Goal: Use online tool/utility: Utilize a website feature to perform a specific function

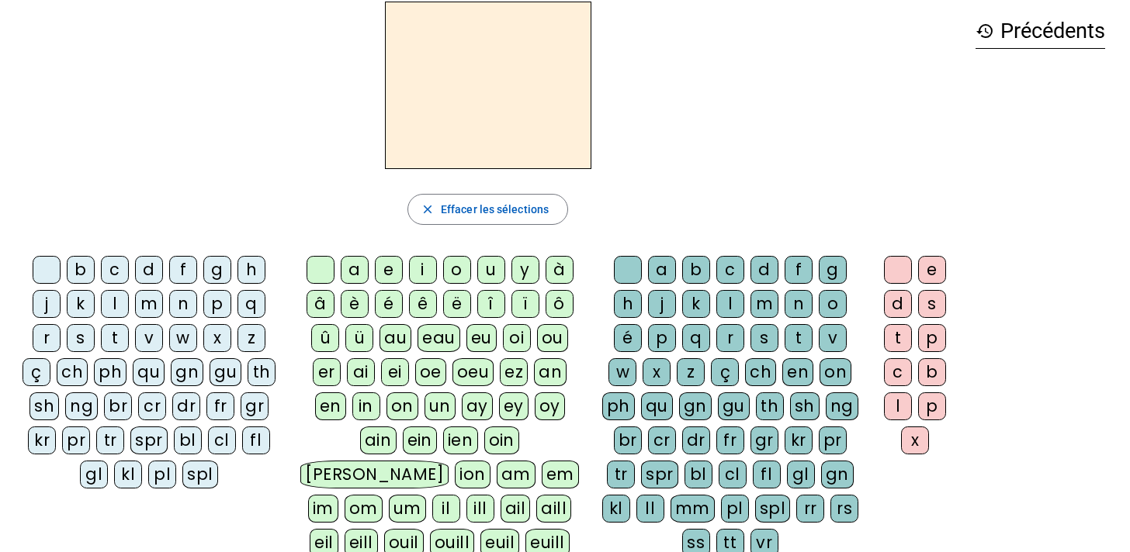
scroll to position [69, 0]
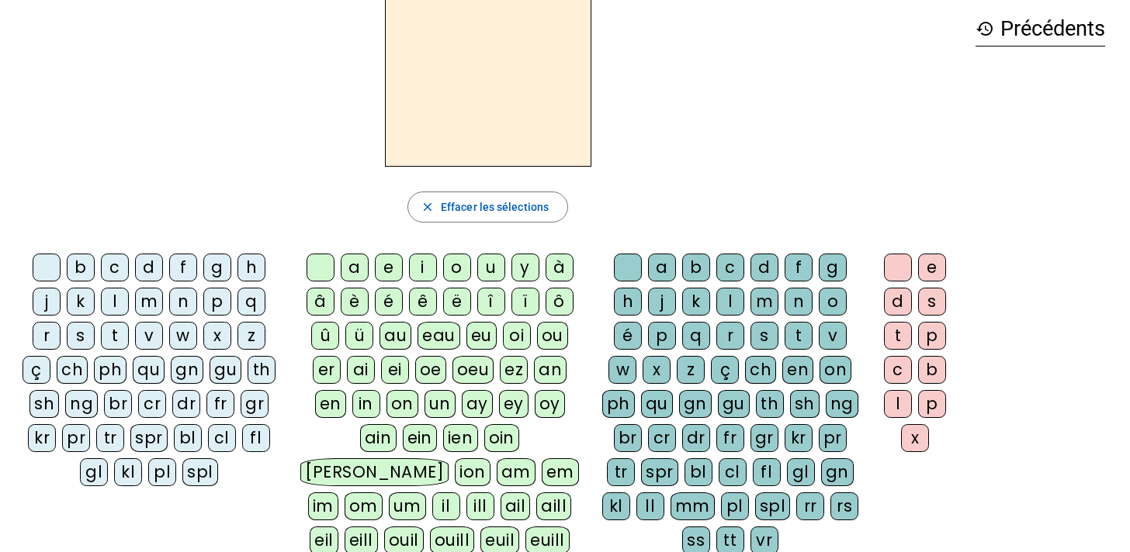
click at [83, 335] on div "s" at bounding box center [81, 336] width 28 height 28
click at [549, 342] on div "ou" at bounding box center [552, 336] width 31 height 28
click at [735, 334] on div "r" at bounding box center [730, 336] width 28 height 28
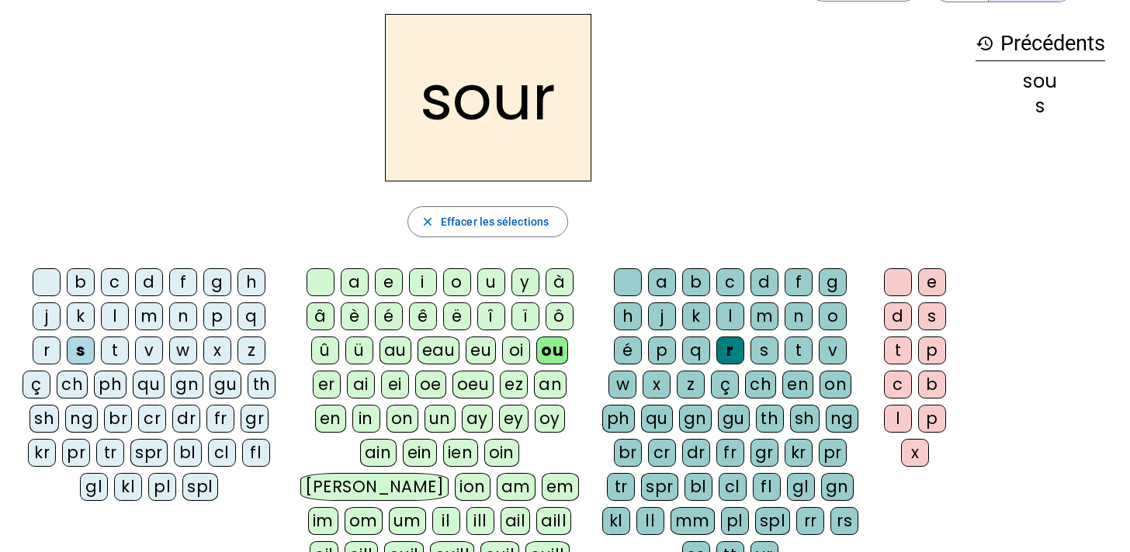
scroll to position [0, 0]
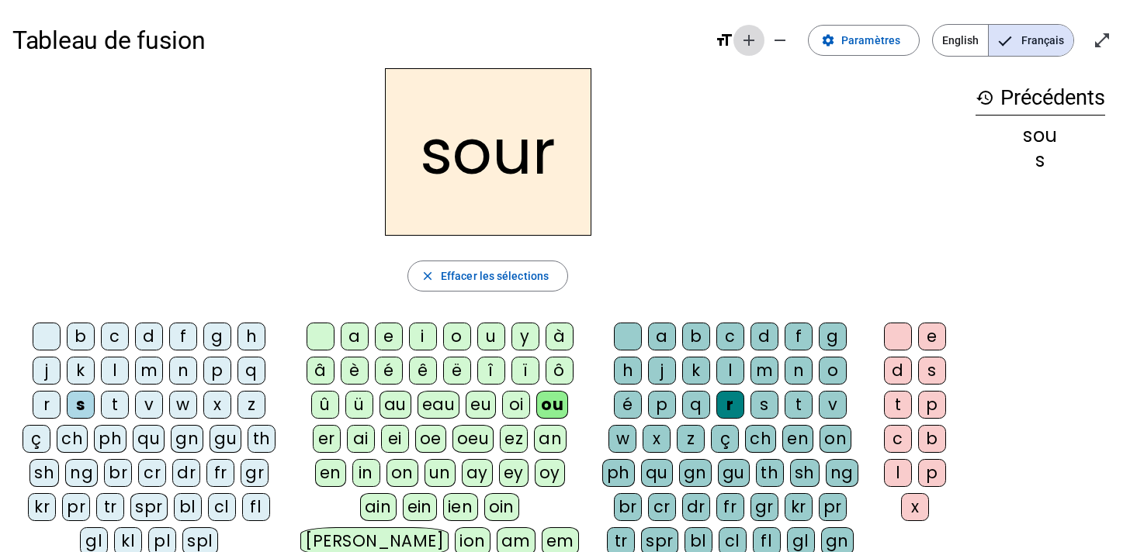
click at [751, 42] on mat-icon "add" at bounding box center [748, 40] width 19 height 19
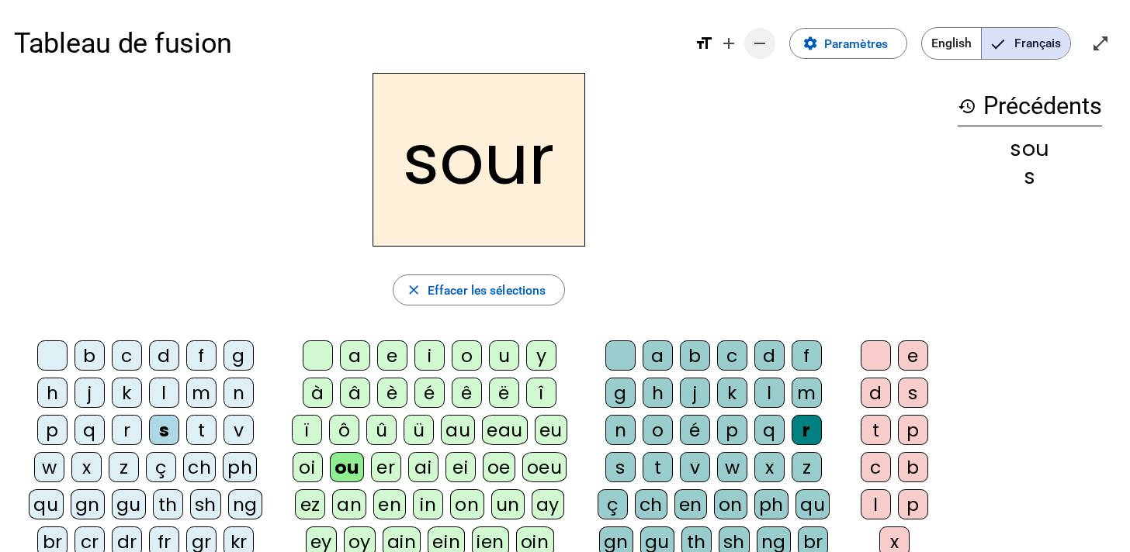
click at [766, 40] on mat-icon "remove" at bounding box center [759, 43] width 19 height 19
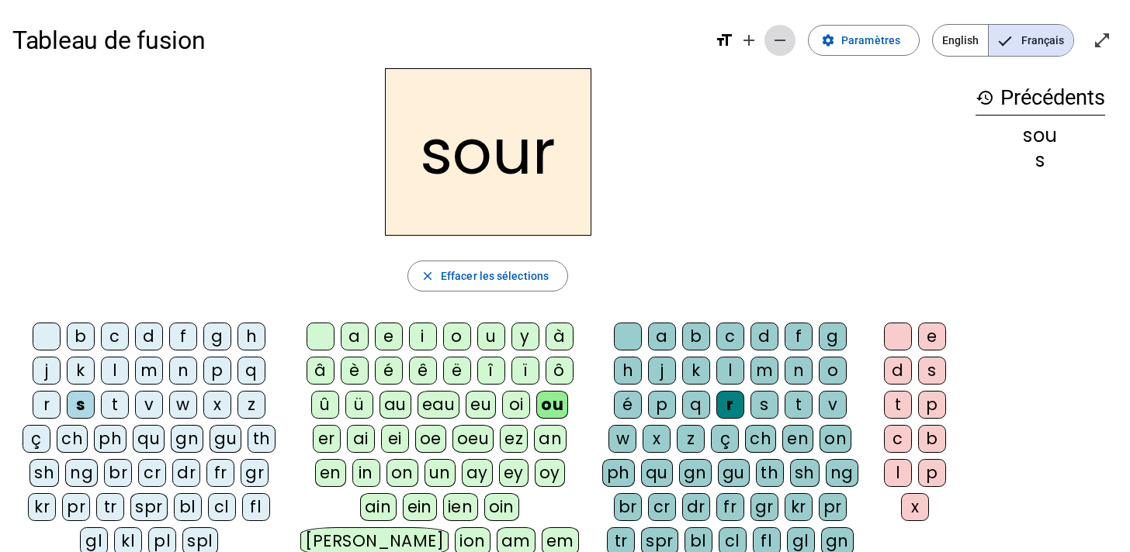
click at [766, 40] on span "Diminuer la taille de la police" at bounding box center [779, 40] width 37 height 37
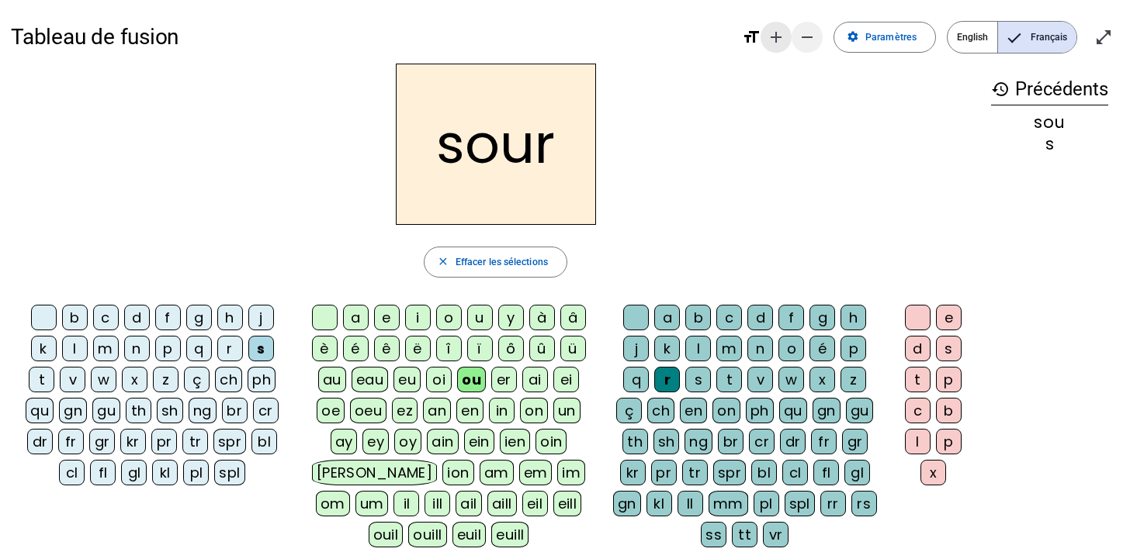
click at [766, 40] on span "Augmenter la taille de la police" at bounding box center [775, 37] width 37 height 37
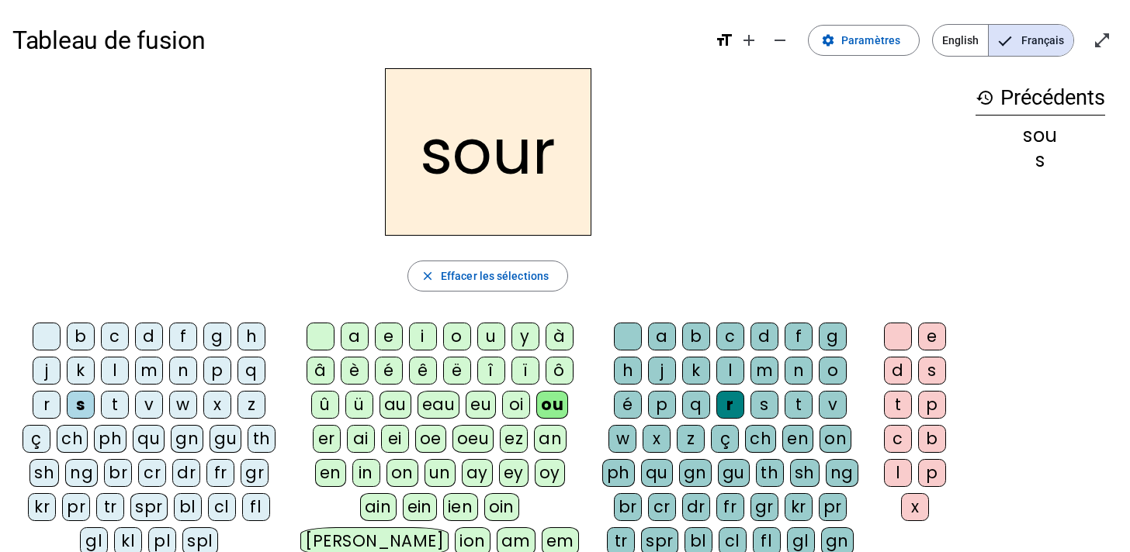
click at [732, 40] on mat-icon "format_size" at bounding box center [724, 40] width 19 height 19
click at [727, 41] on mat-icon "format_size" at bounding box center [724, 40] width 19 height 19
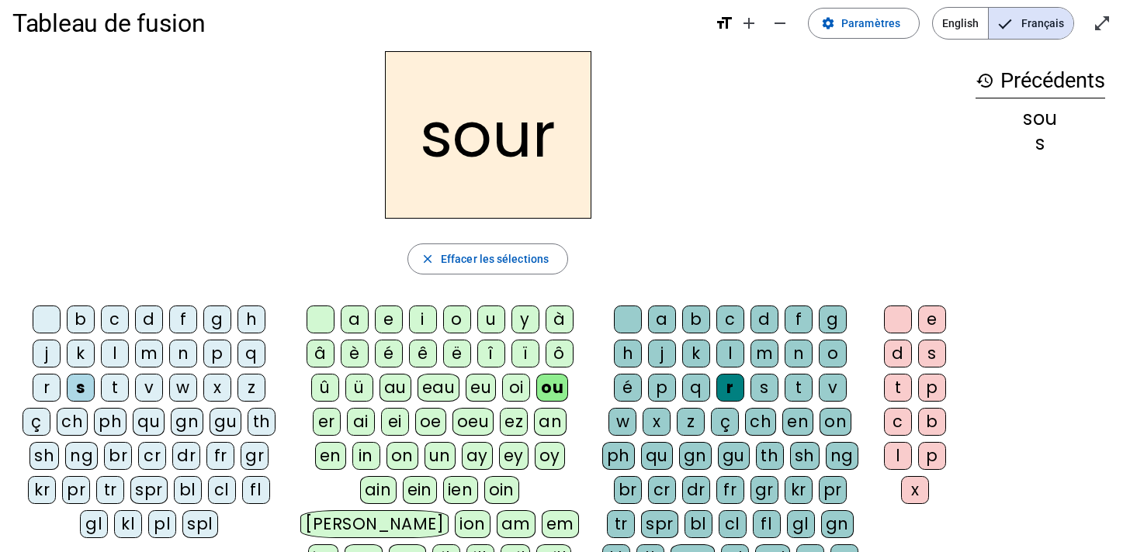
scroll to position [25, 0]
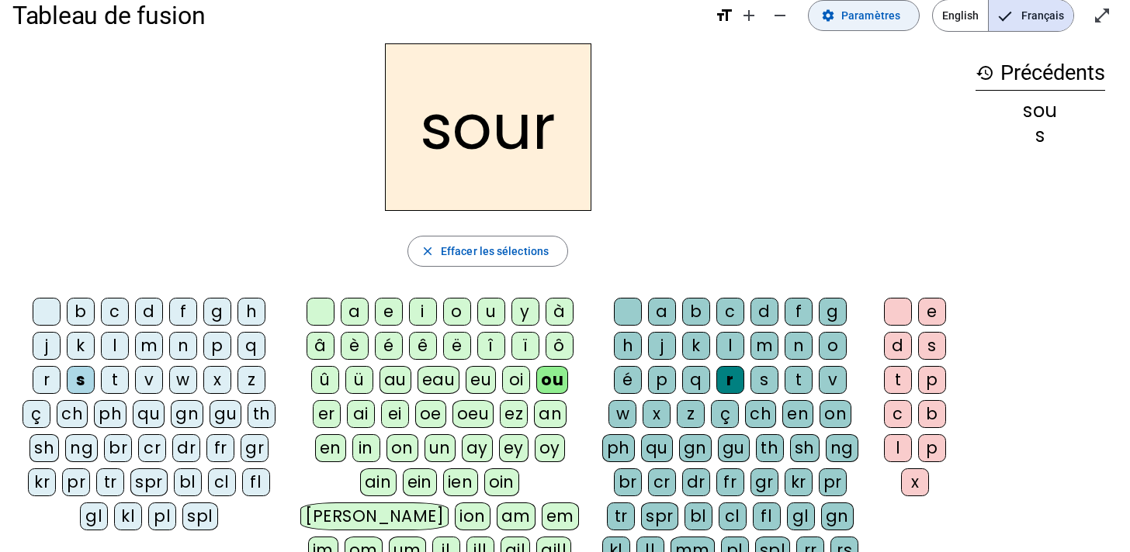
click at [856, 14] on span "Paramètres" at bounding box center [870, 15] width 59 height 19
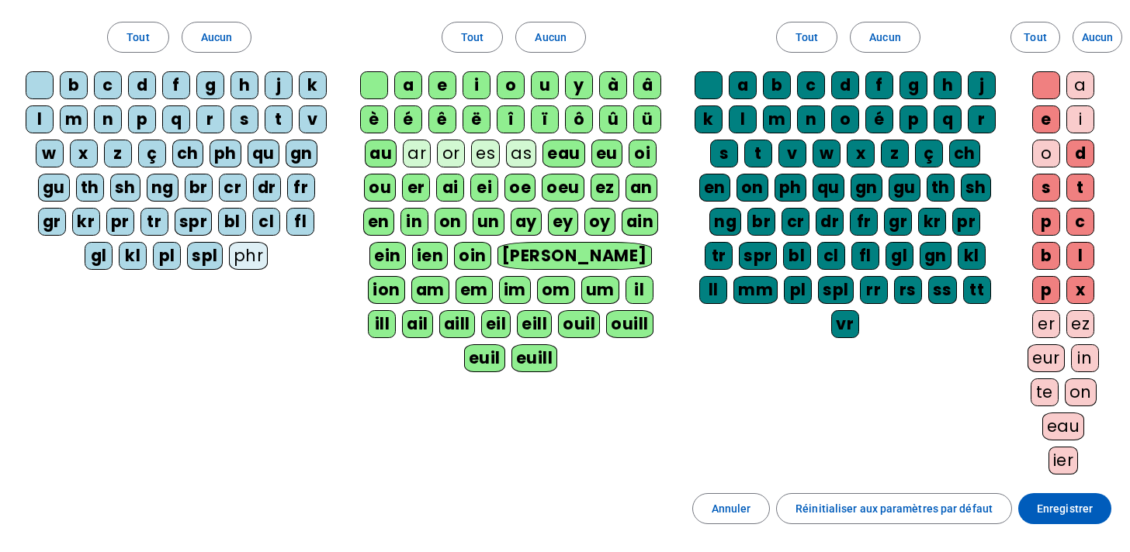
scroll to position [114, 0]
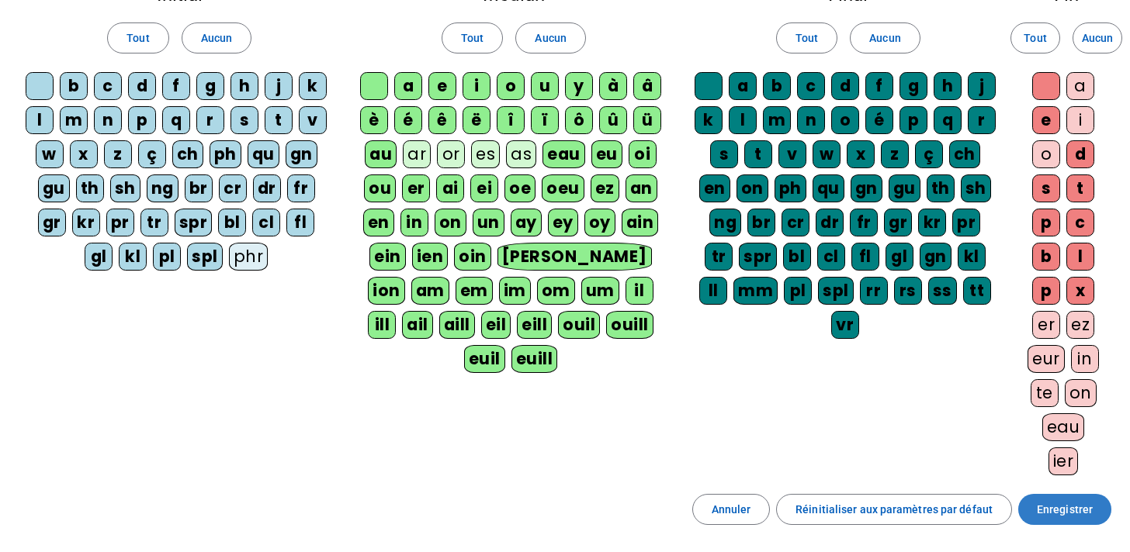
click at [1087, 503] on span "Enregistrer" at bounding box center [1064, 509] width 56 height 19
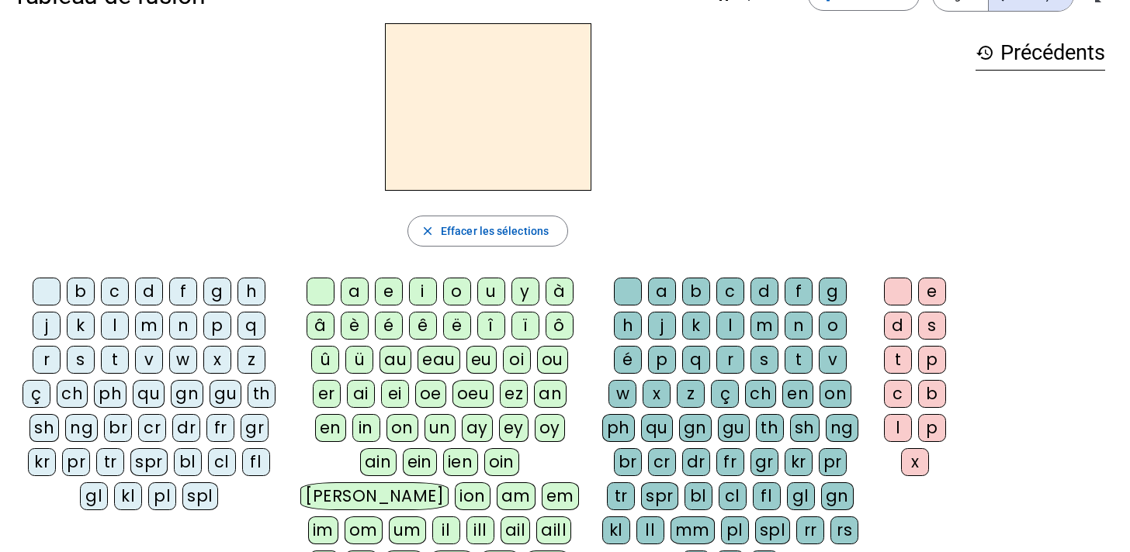
scroll to position [53, 0]
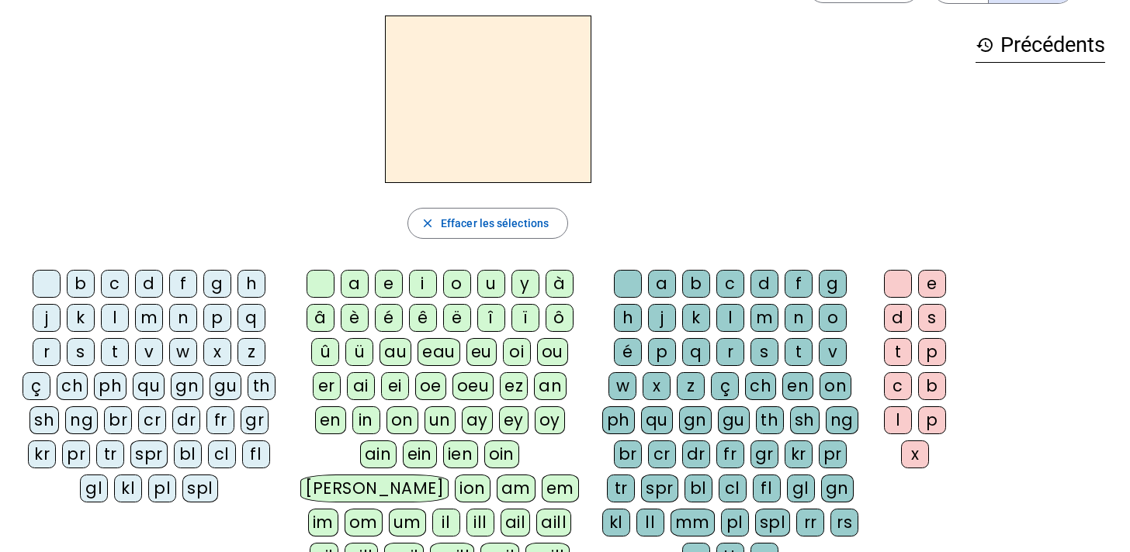
click at [86, 347] on div "s" at bounding box center [81, 352] width 28 height 28
